Goal: Information Seeking & Learning: Learn about a topic

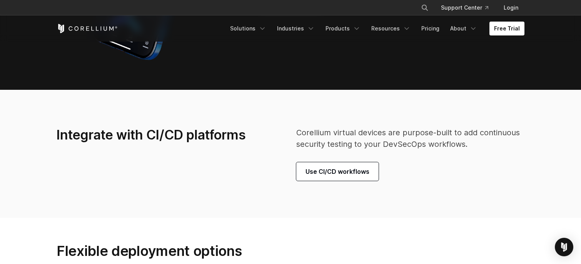
scroll to position [2001, 0]
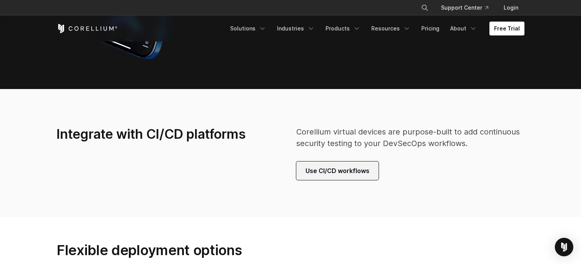
click at [340, 169] on span "Use CI/CD workflows" at bounding box center [337, 170] width 64 height 9
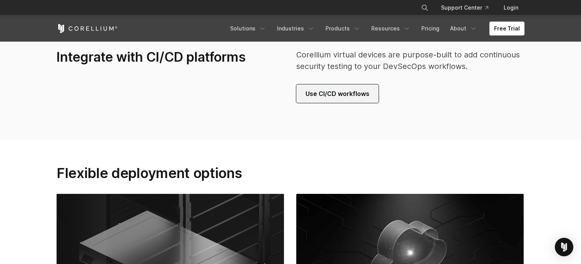
scroll to position [2308, 0]
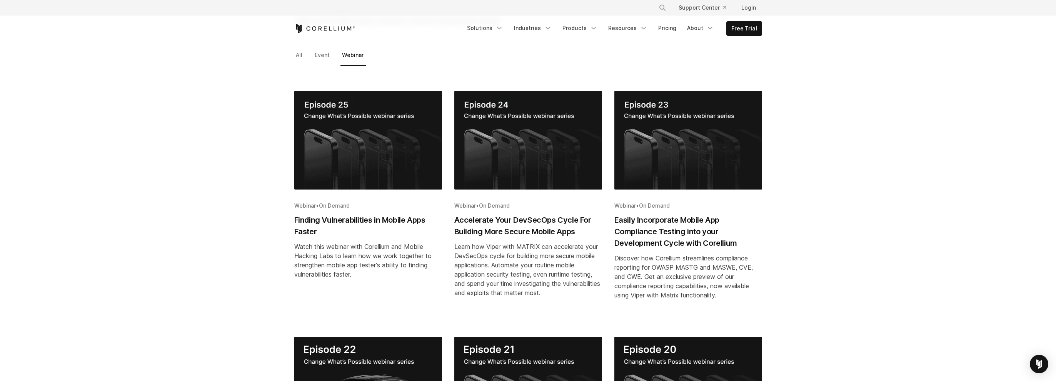
scroll to position [115, 0]
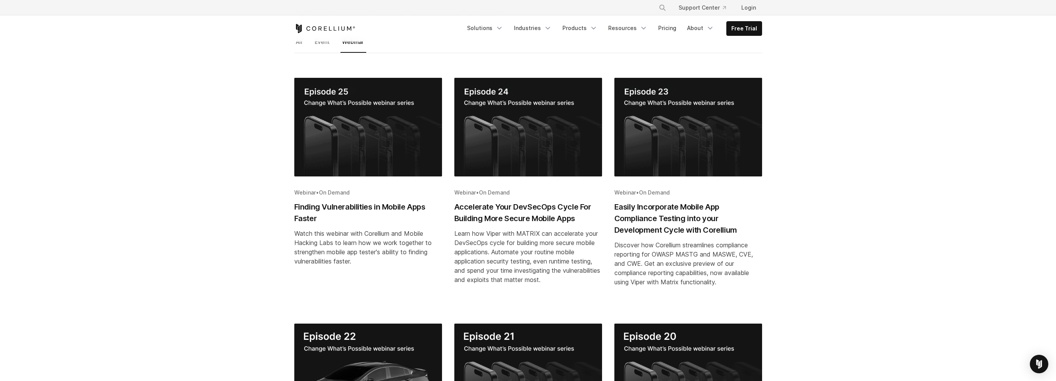
click at [556, 211] on h2 "Accelerate Your DevSecOps Cycle For Building More Secure Mobile Apps" at bounding box center [528, 212] width 148 height 23
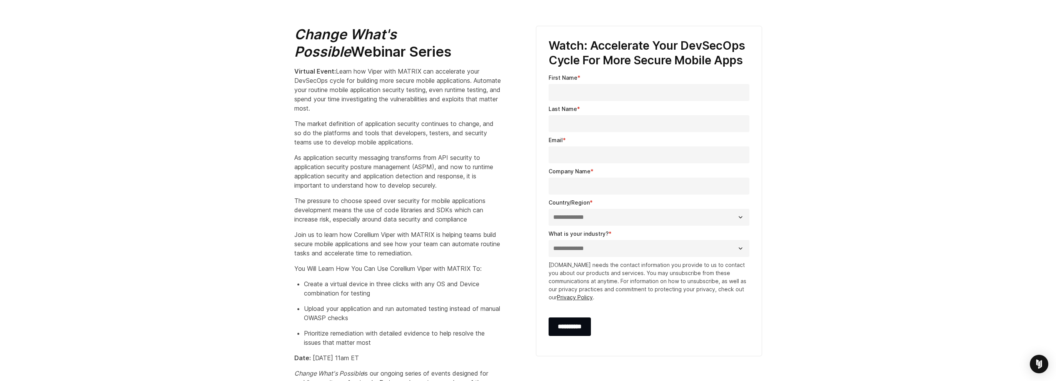
scroll to position [385, 0]
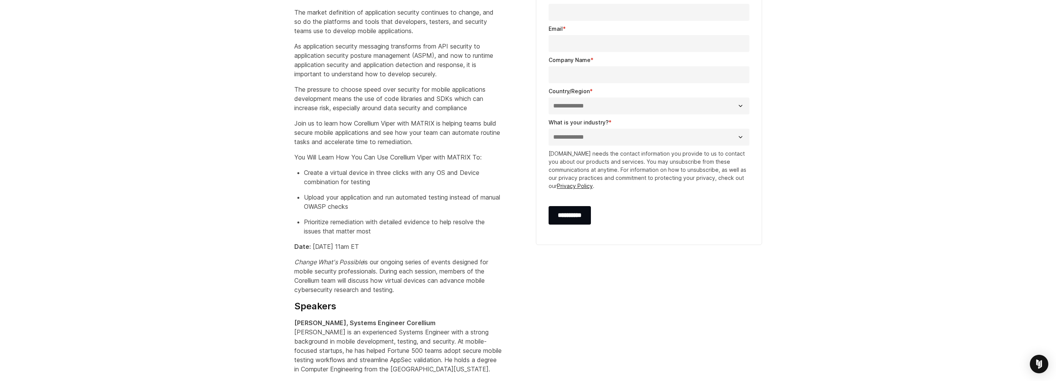
click at [584, 105] on select "**********" at bounding box center [649, 105] width 201 height 17
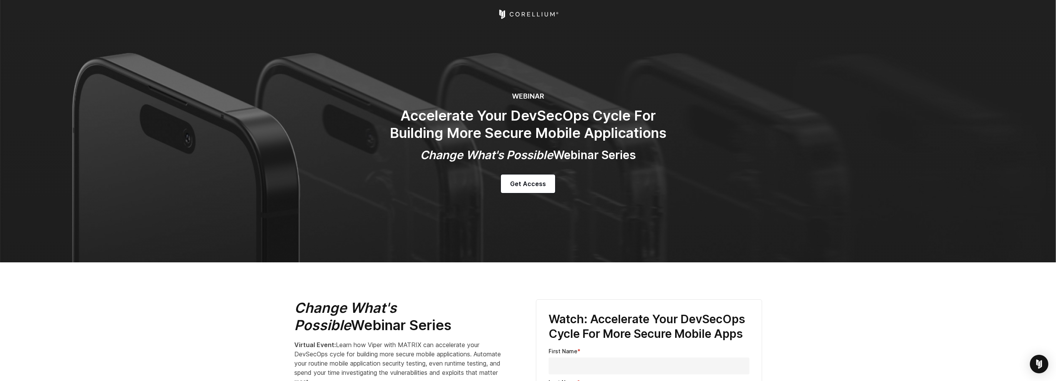
scroll to position [0, 0]
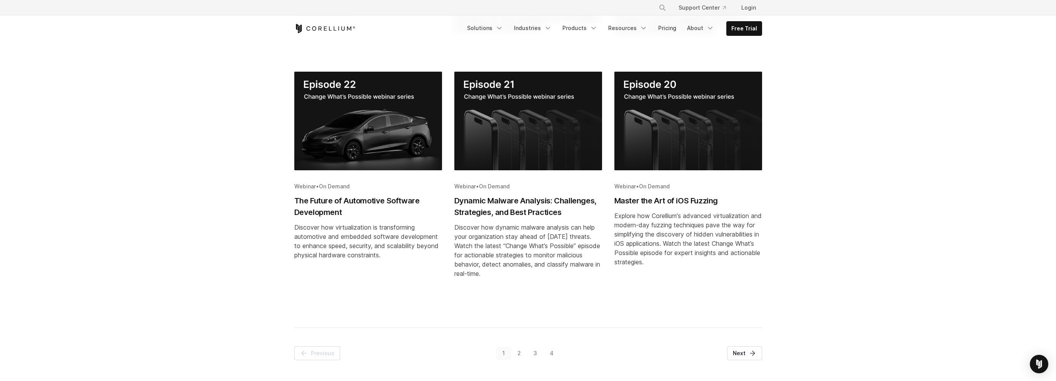
scroll to position [423, 0]
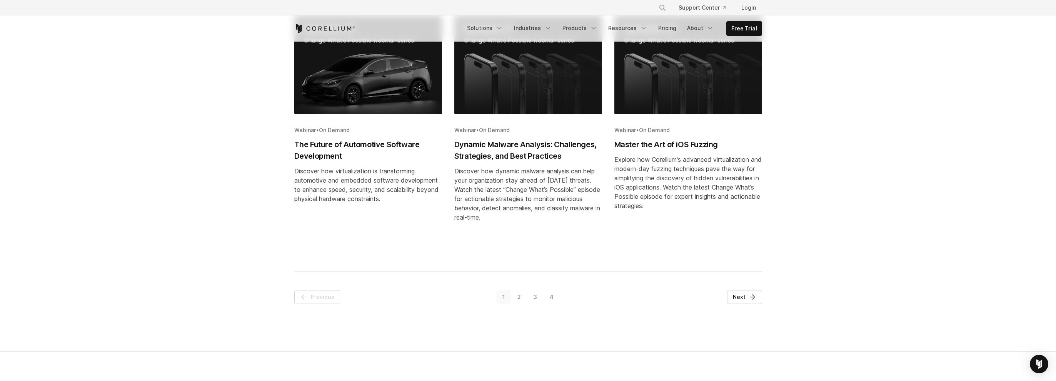
click at [522, 297] on link "2" at bounding box center [519, 297] width 16 height 14
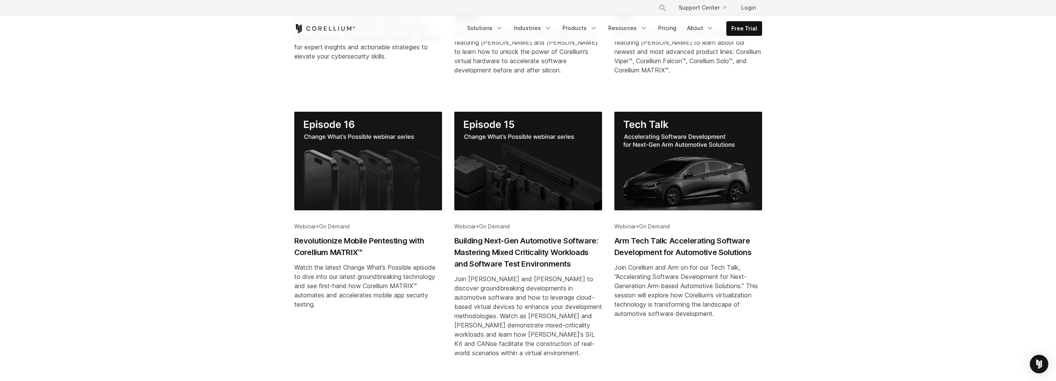
scroll to position [366, 0]
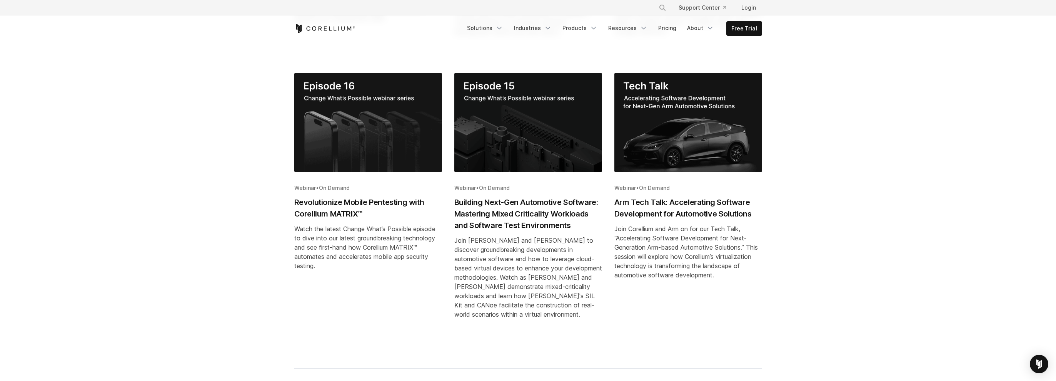
click at [357, 206] on h2 "Revolutionize Mobile Pentesting with Corellium MATRIX™" at bounding box center [368, 207] width 148 height 23
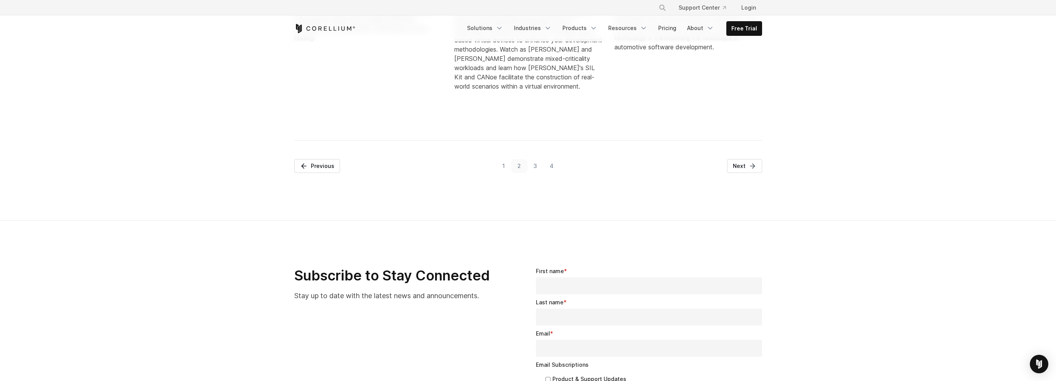
scroll to position [596, 0]
click at [534, 160] on link "3" at bounding box center [535, 163] width 16 height 14
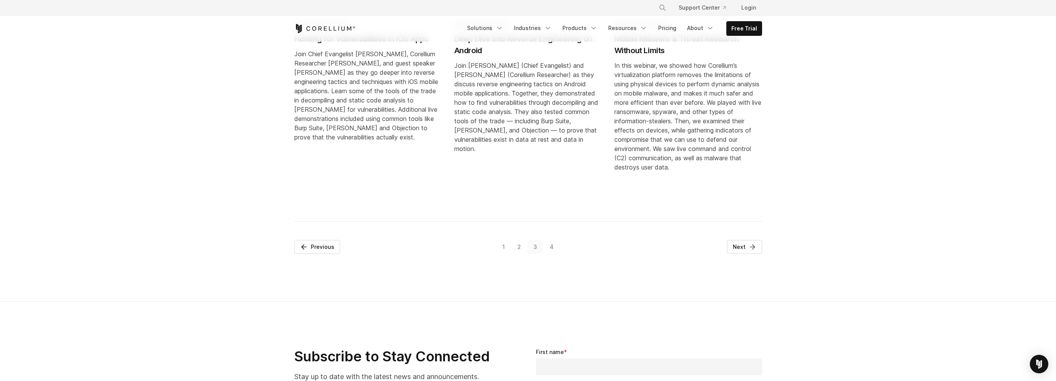
scroll to position [635, 0]
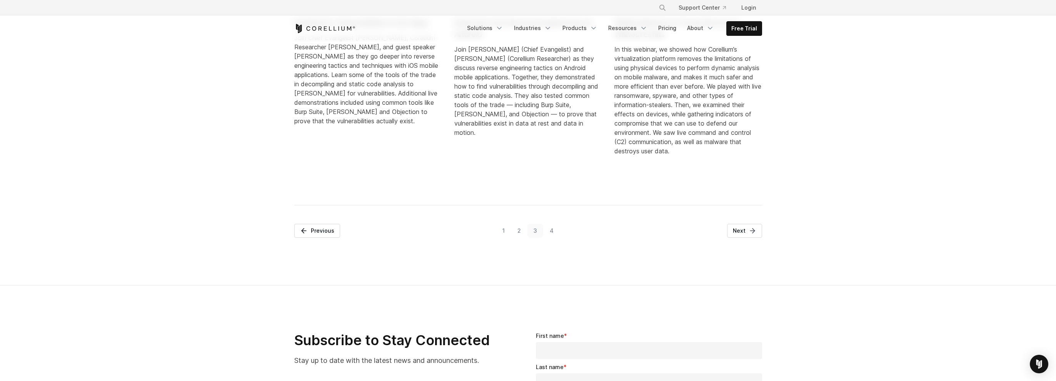
click at [549, 228] on link "4" at bounding box center [551, 231] width 17 height 14
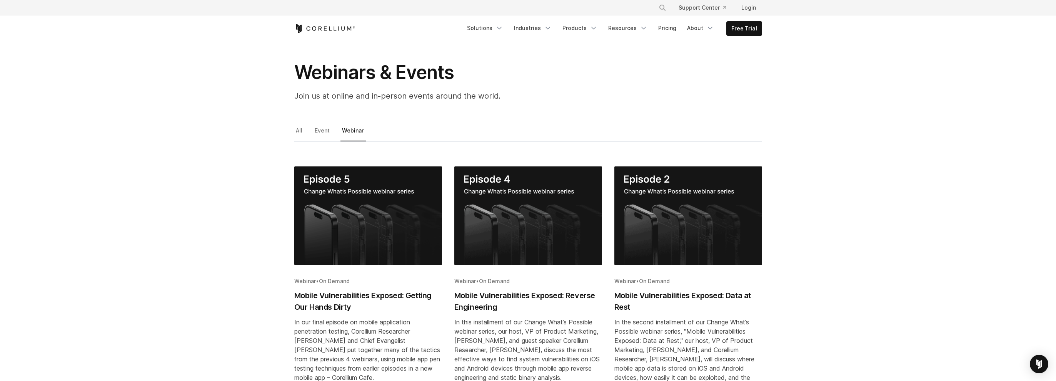
scroll to position [0, 0]
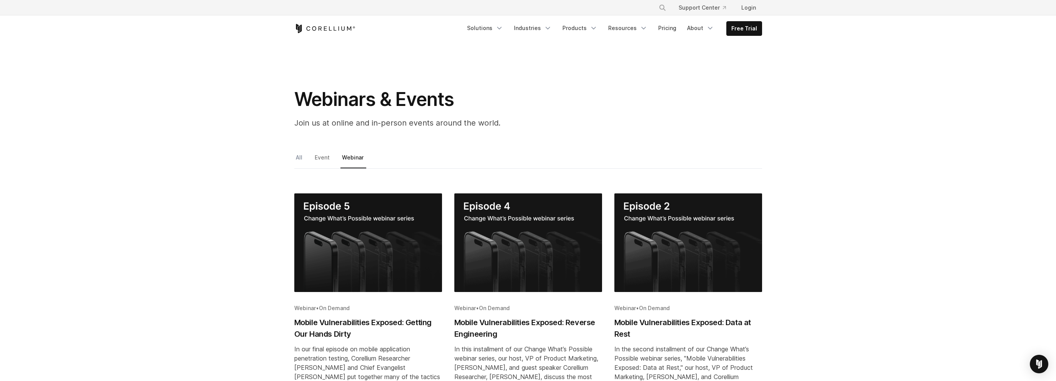
click at [302, 153] on link "All" at bounding box center [299, 160] width 11 height 16
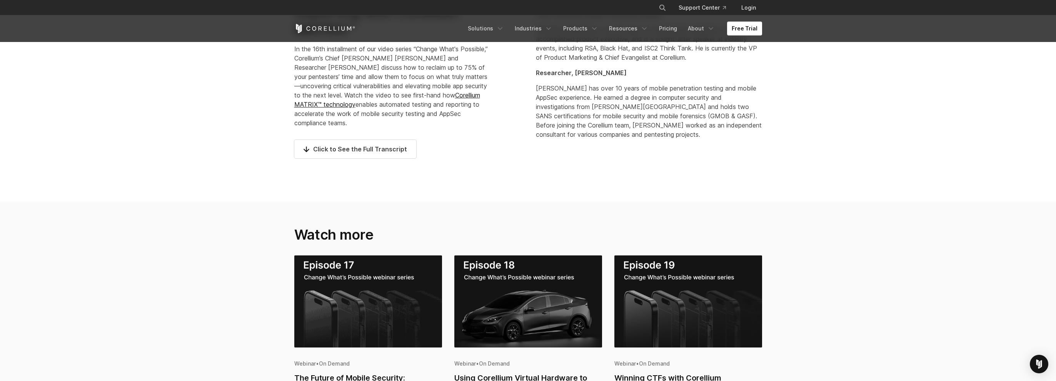
scroll to position [385, 0]
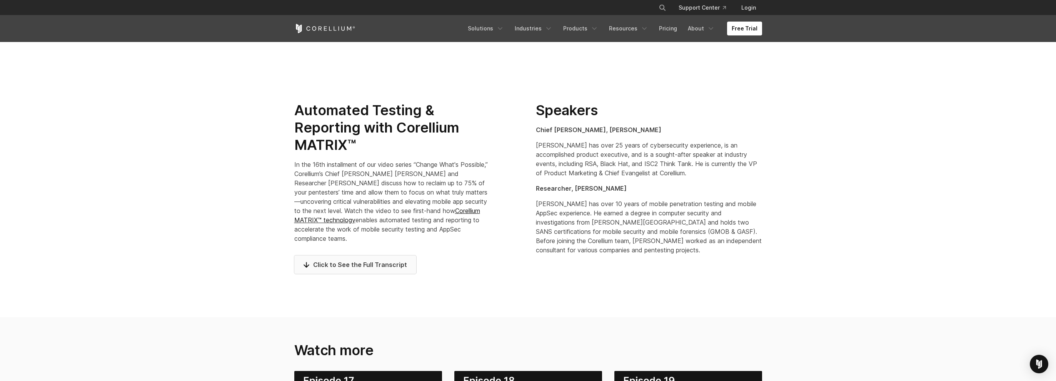
click at [370, 264] on span "Click to See the Full Transcript" at bounding box center [355, 264] width 103 height 9
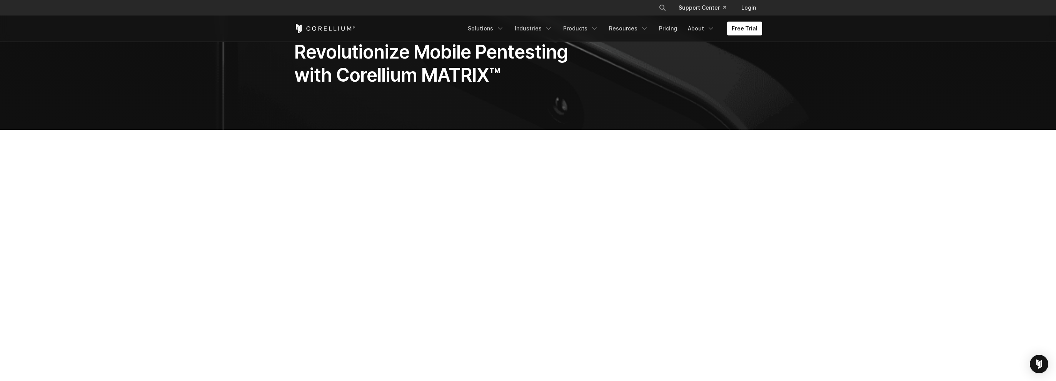
scroll to position [0, 0]
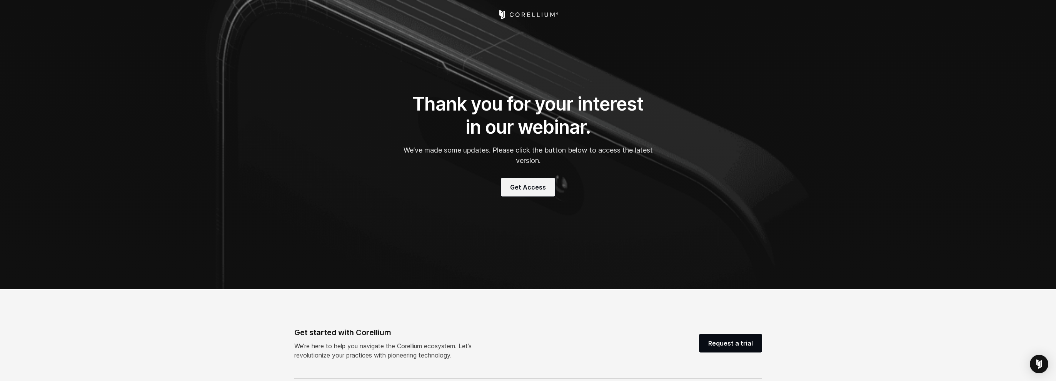
click at [529, 187] on span "Get Access" at bounding box center [528, 186] width 36 height 9
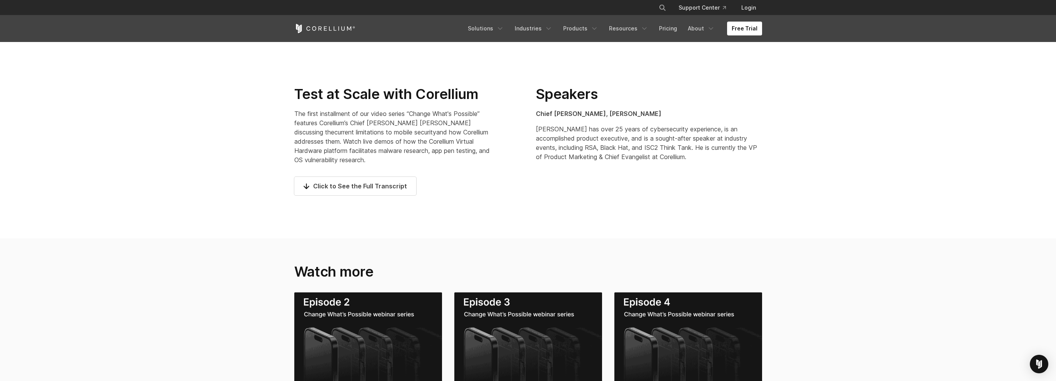
scroll to position [423, 0]
click at [399, 180] on span "Click to See the Full Transcript" at bounding box center [355, 184] width 103 height 9
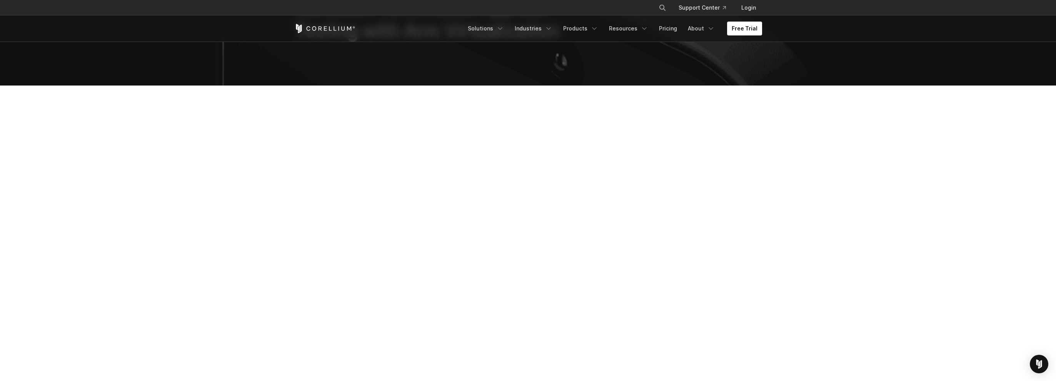
scroll to position [0, 0]
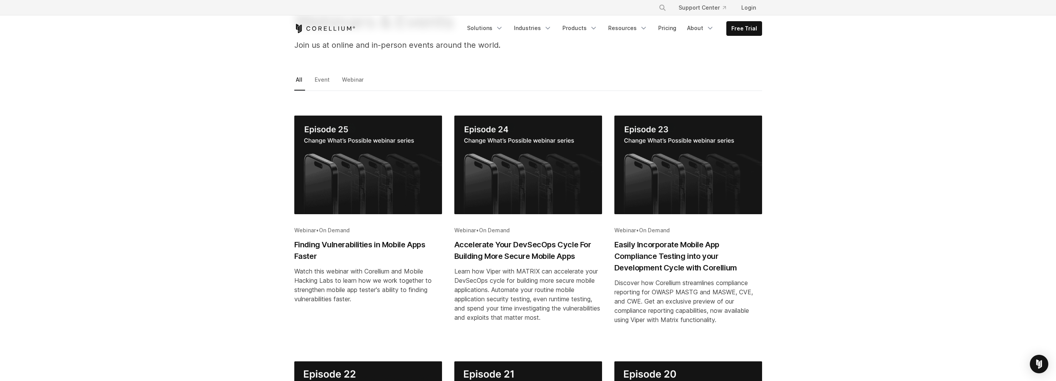
scroll to position [77, 0]
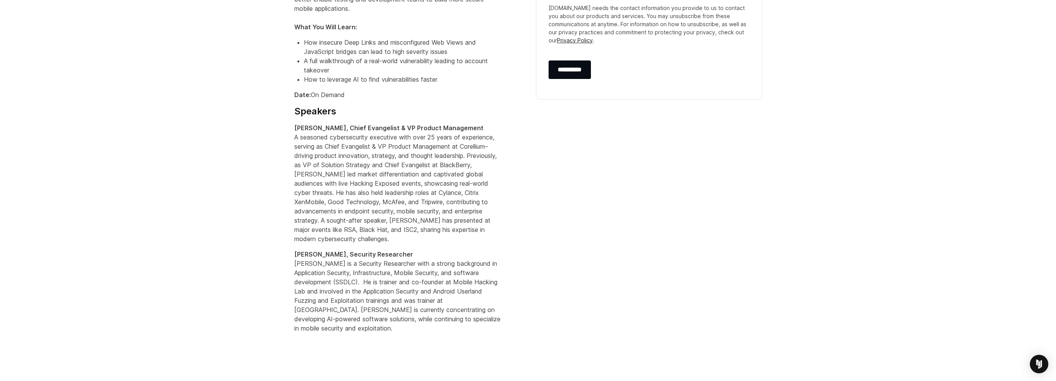
scroll to position [577, 0]
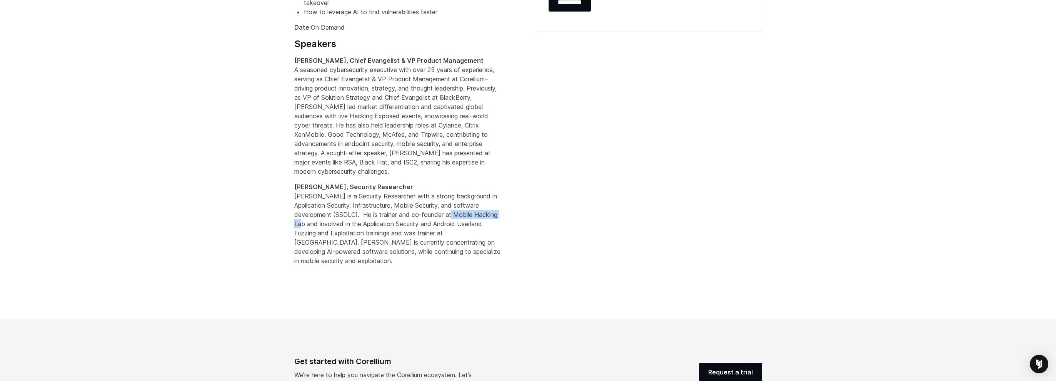
drag, startPoint x: 455, startPoint y: 214, endPoint x: 305, endPoint y: 225, distance: 150.1
click at [305, 225] on p "Arno Miedema, Security Researcher Arno Miedema is a Security Researcher with a …" at bounding box center [398, 228] width 208 height 92
drag, startPoint x: 305, startPoint y: 225, endPoint x: 298, endPoint y: 226, distance: 7.0
copy p "Mobile Hacking Lab"
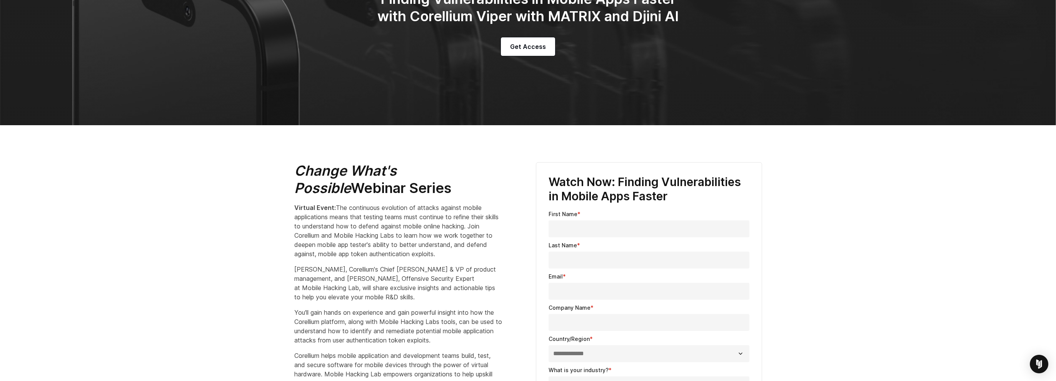
scroll to position [0, 0]
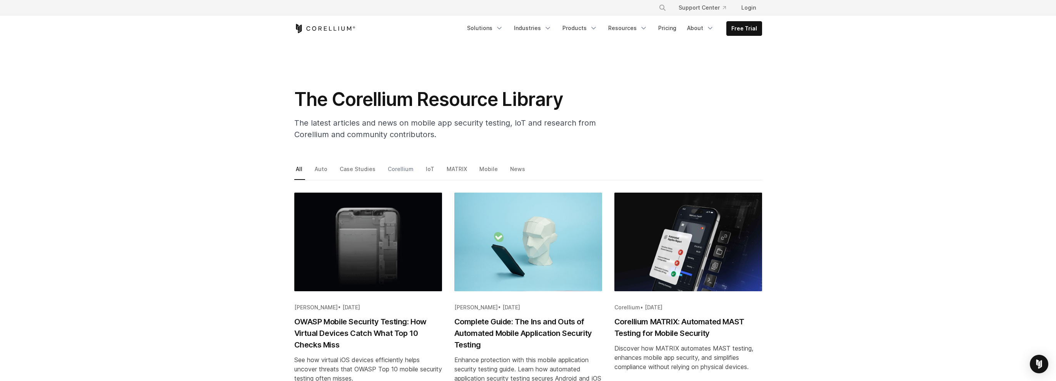
click at [393, 170] on link "Corellium" at bounding box center [401, 172] width 30 height 16
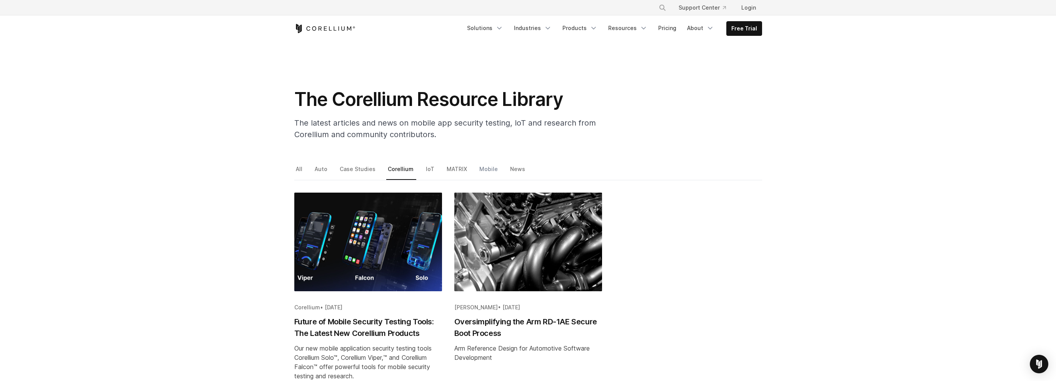
click at [482, 169] on link "Mobile" at bounding box center [489, 172] width 23 height 16
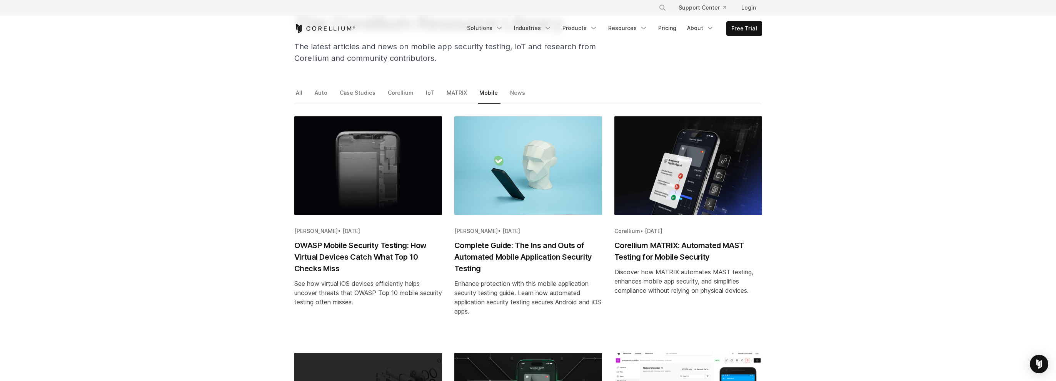
scroll to position [77, 0]
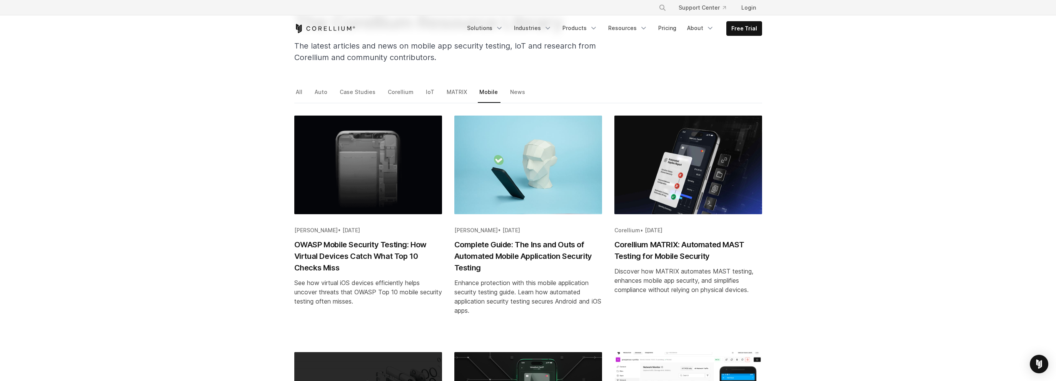
click at [571, 247] on h2 "Complete Guide: The Ins and Outs of Automated Mobile Application Security Testi…" at bounding box center [528, 256] width 148 height 35
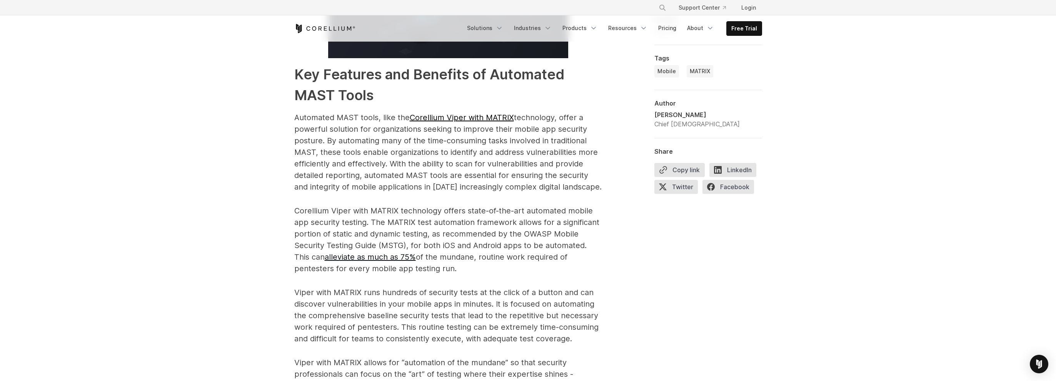
scroll to position [1347, 0]
